Goal: Navigation & Orientation: Find specific page/section

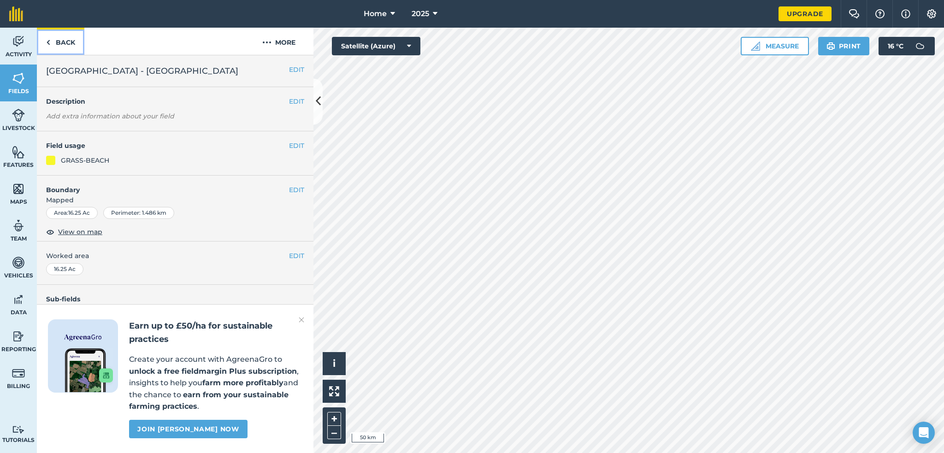
click at [58, 42] on link "Back" at bounding box center [60, 41] width 47 height 27
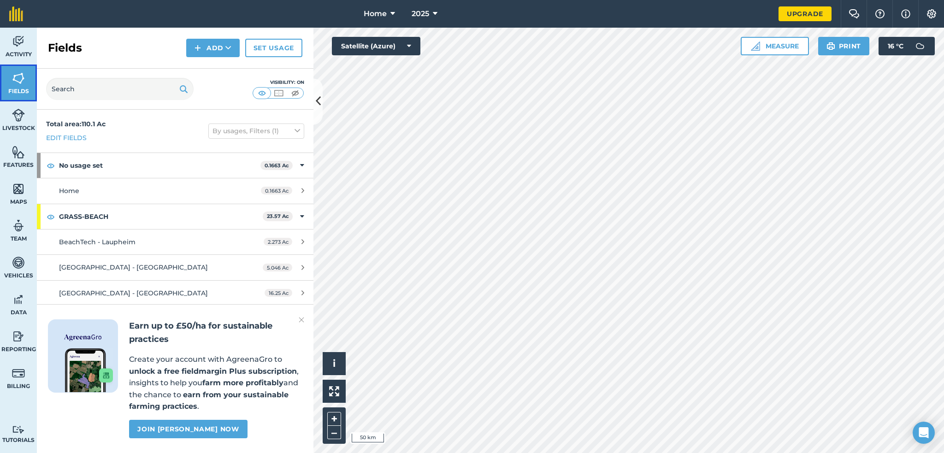
click at [10, 84] on link "Fields" at bounding box center [18, 83] width 37 height 37
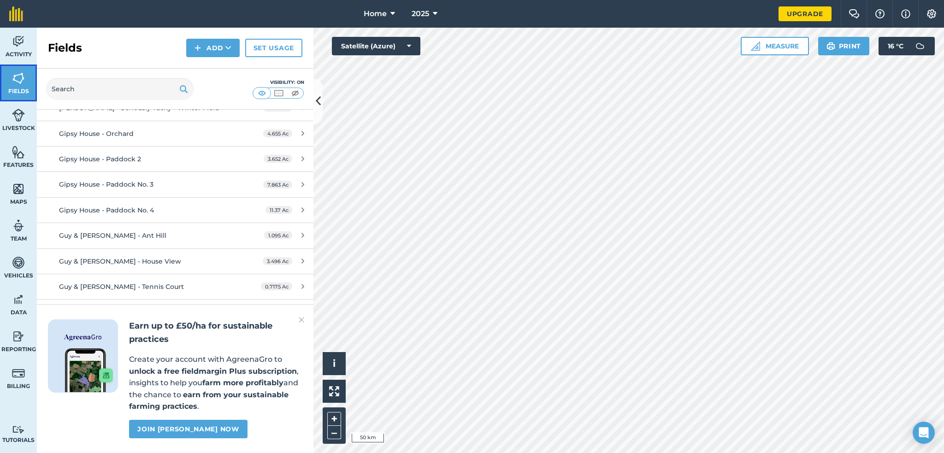
scroll to position [461, 0]
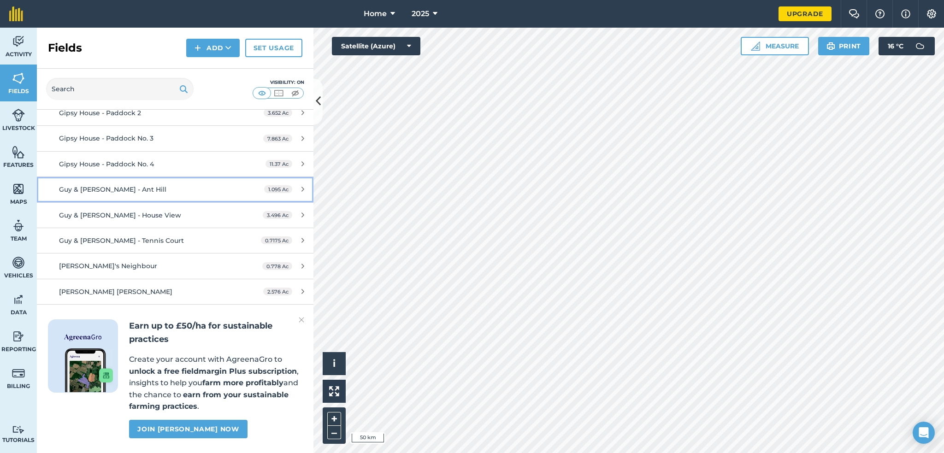
click at [119, 191] on div "Guy & [PERSON_NAME] - Ant Hill" at bounding box center [145, 189] width 173 height 10
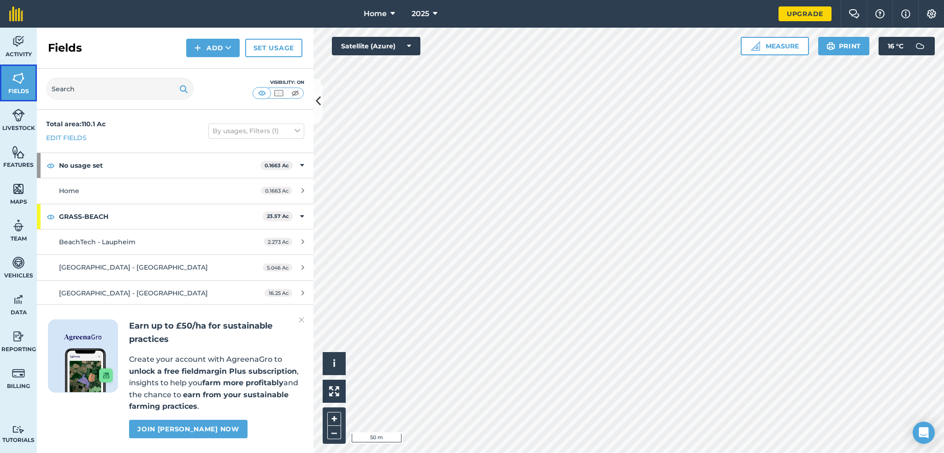
click at [13, 86] on link "Fields" at bounding box center [18, 83] width 37 height 37
